Goal: Information Seeking & Learning: Understand process/instructions

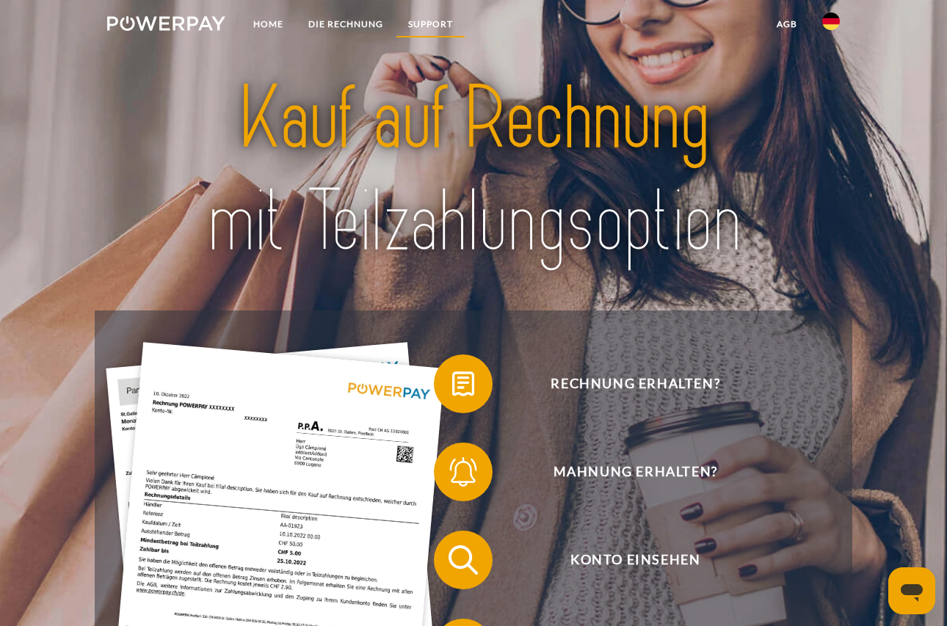
click at [453, 20] on link "SUPPORT" at bounding box center [431, 24] width 70 height 26
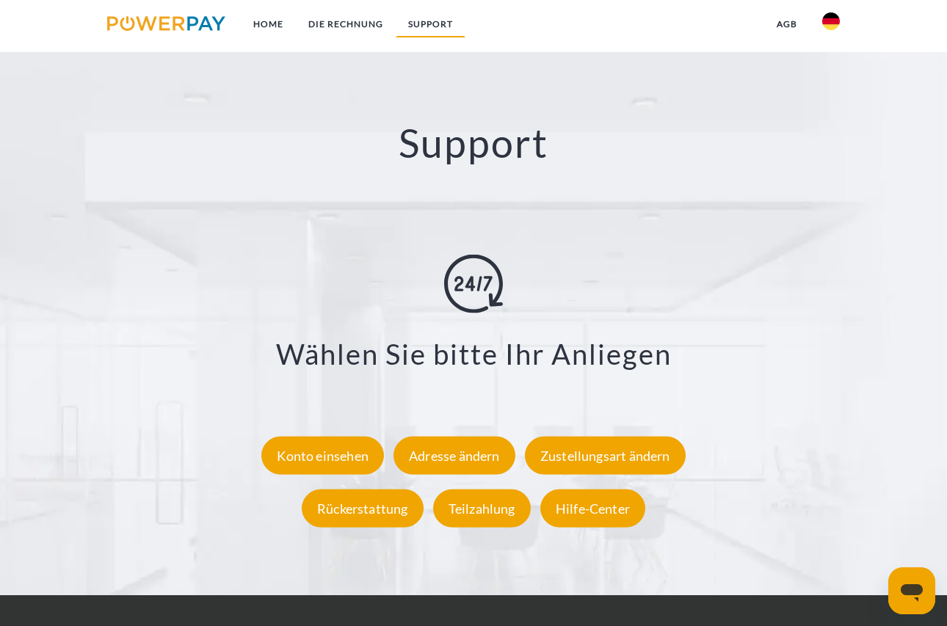
scroll to position [2383, 0]
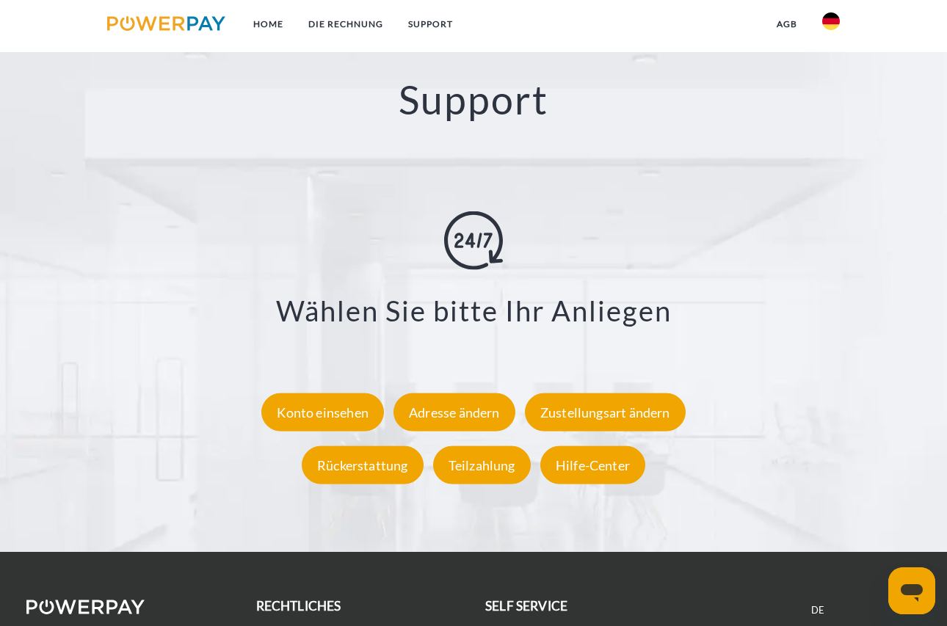
click at [836, 21] on img at bounding box center [831, 21] width 18 height 18
click at [825, 68] on img at bounding box center [831, 69] width 18 height 18
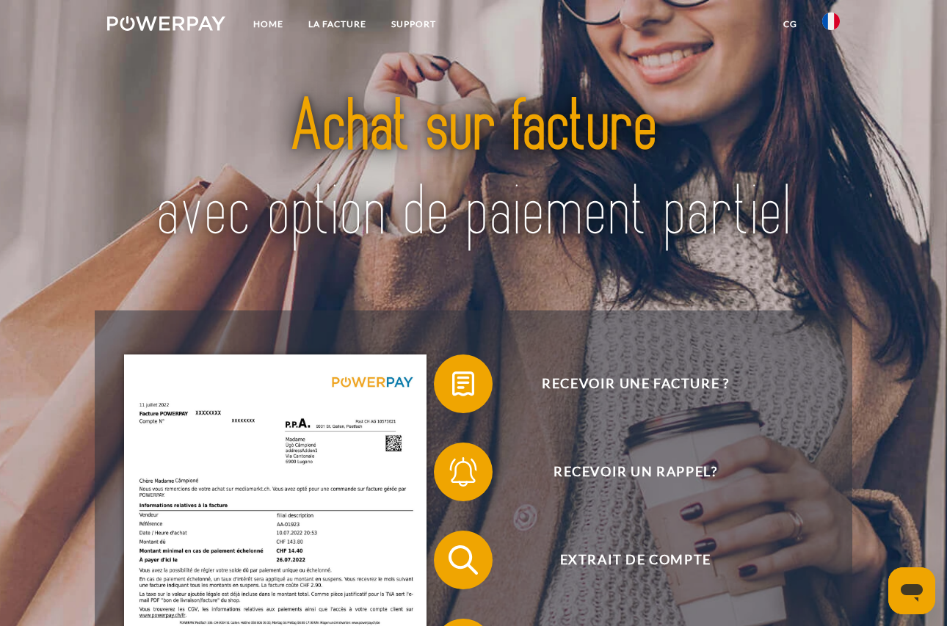
click at [186, 19] on img at bounding box center [166, 23] width 118 height 15
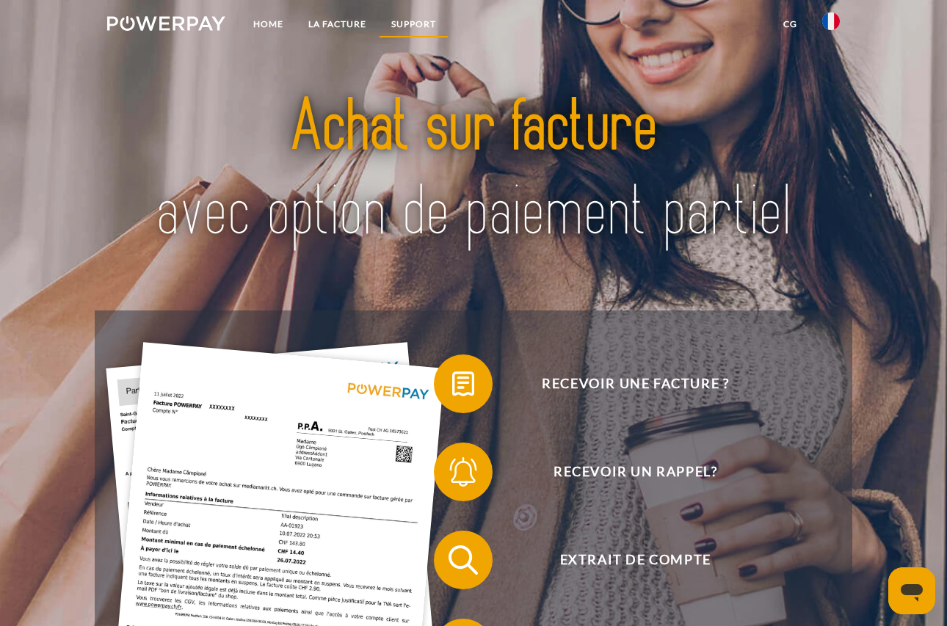
click at [437, 23] on link "Support" at bounding box center [414, 24] width 70 height 26
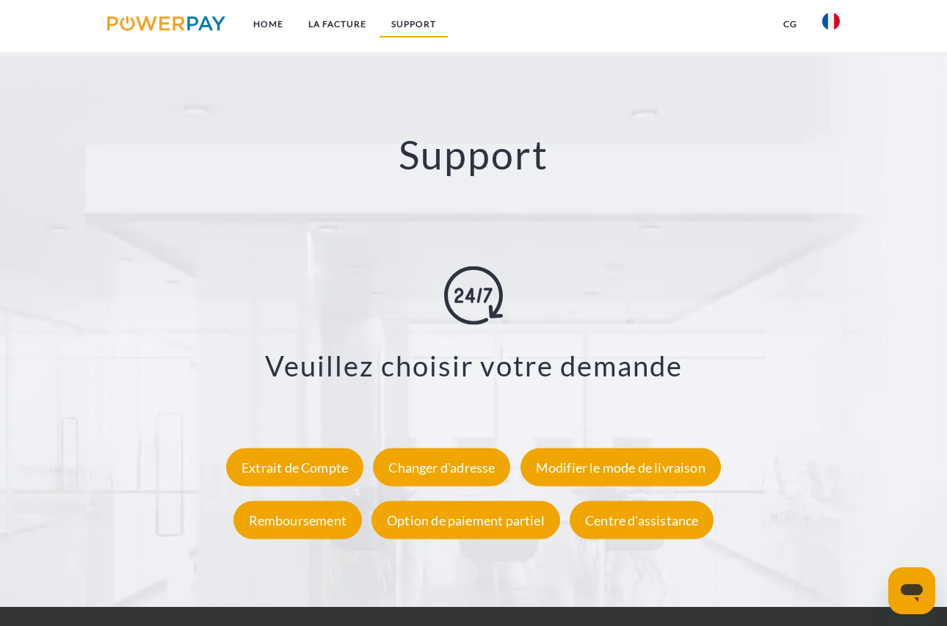
scroll to position [2383, 0]
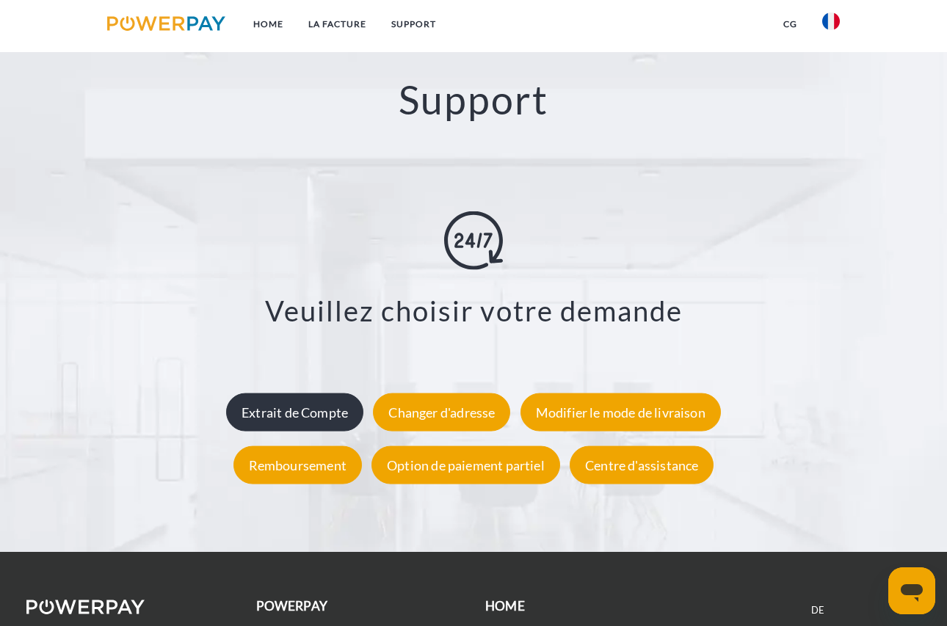
click at [327, 422] on div "Extrait de Compte" at bounding box center [294, 413] width 137 height 38
